Goal: Task Accomplishment & Management: Manage account settings

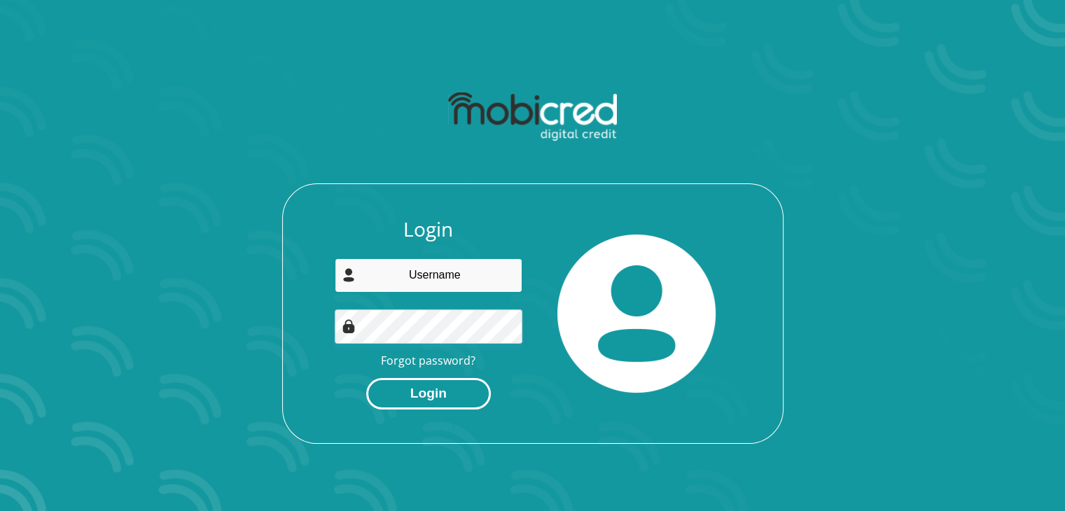
type input "[EMAIL_ADDRESS][DOMAIN_NAME]"
click at [426, 393] on button "Login" at bounding box center [428, 393] width 125 height 31
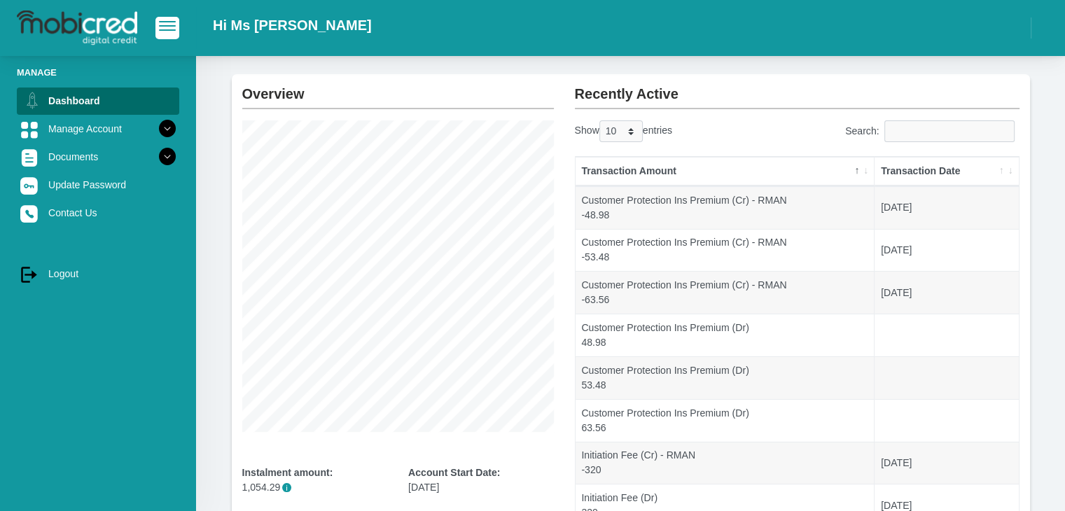
scroll to position [92, 0]
